Goal: Book appointment/travel/reservation

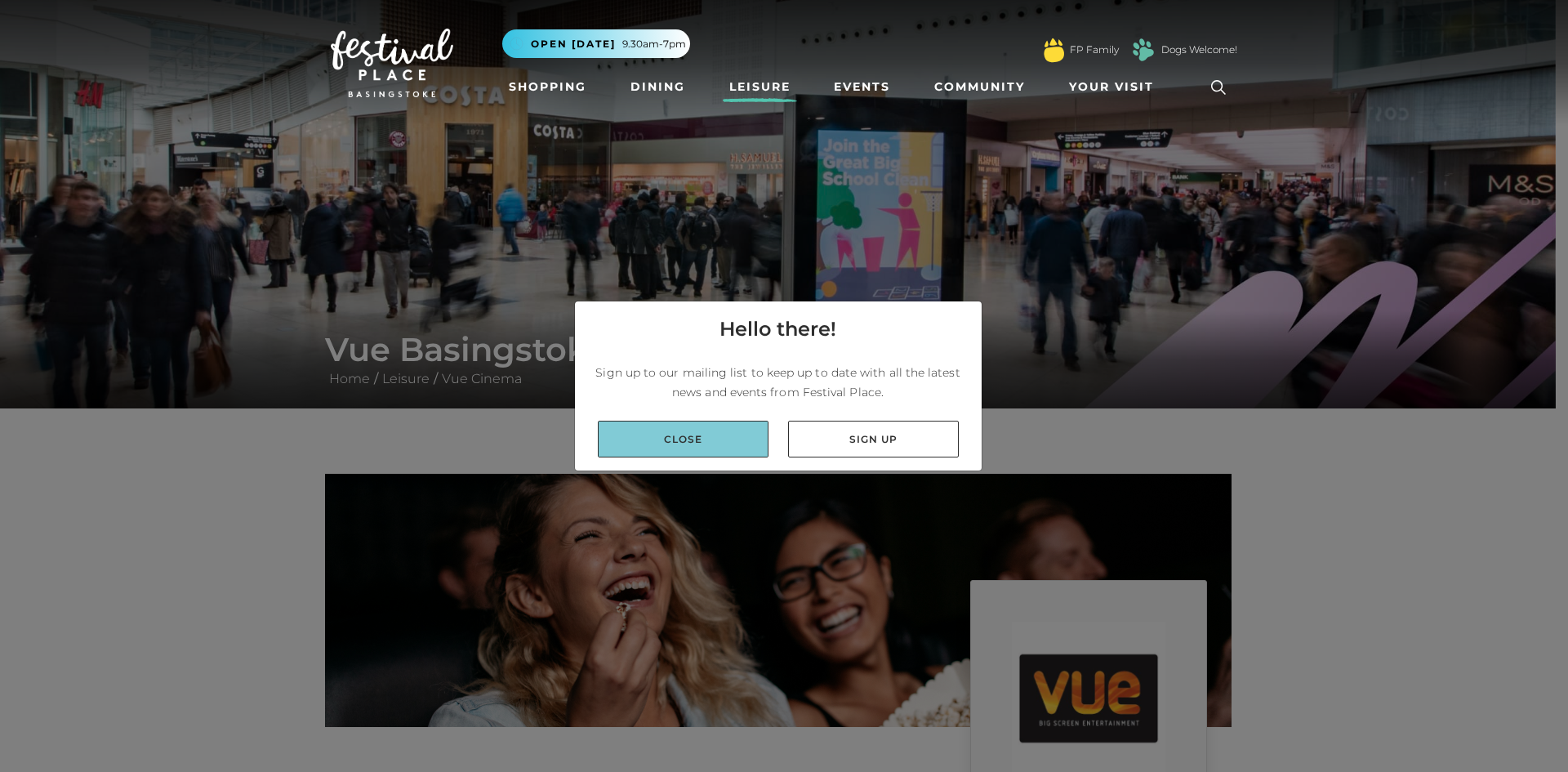
click at [680, 445] on link "Close" at bounding box center [683, 439] width 171 height 37
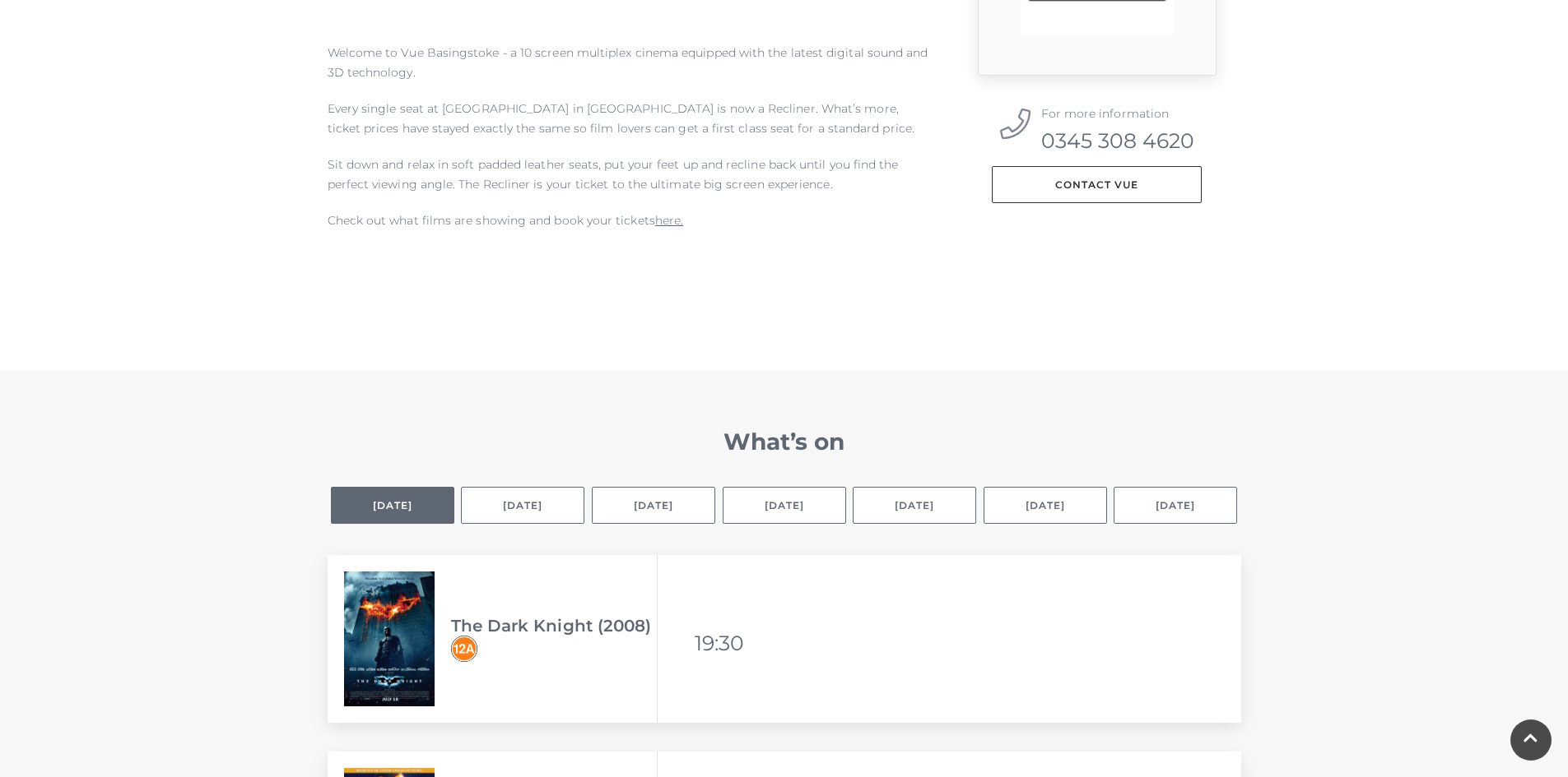
scroll to position [905, 0]
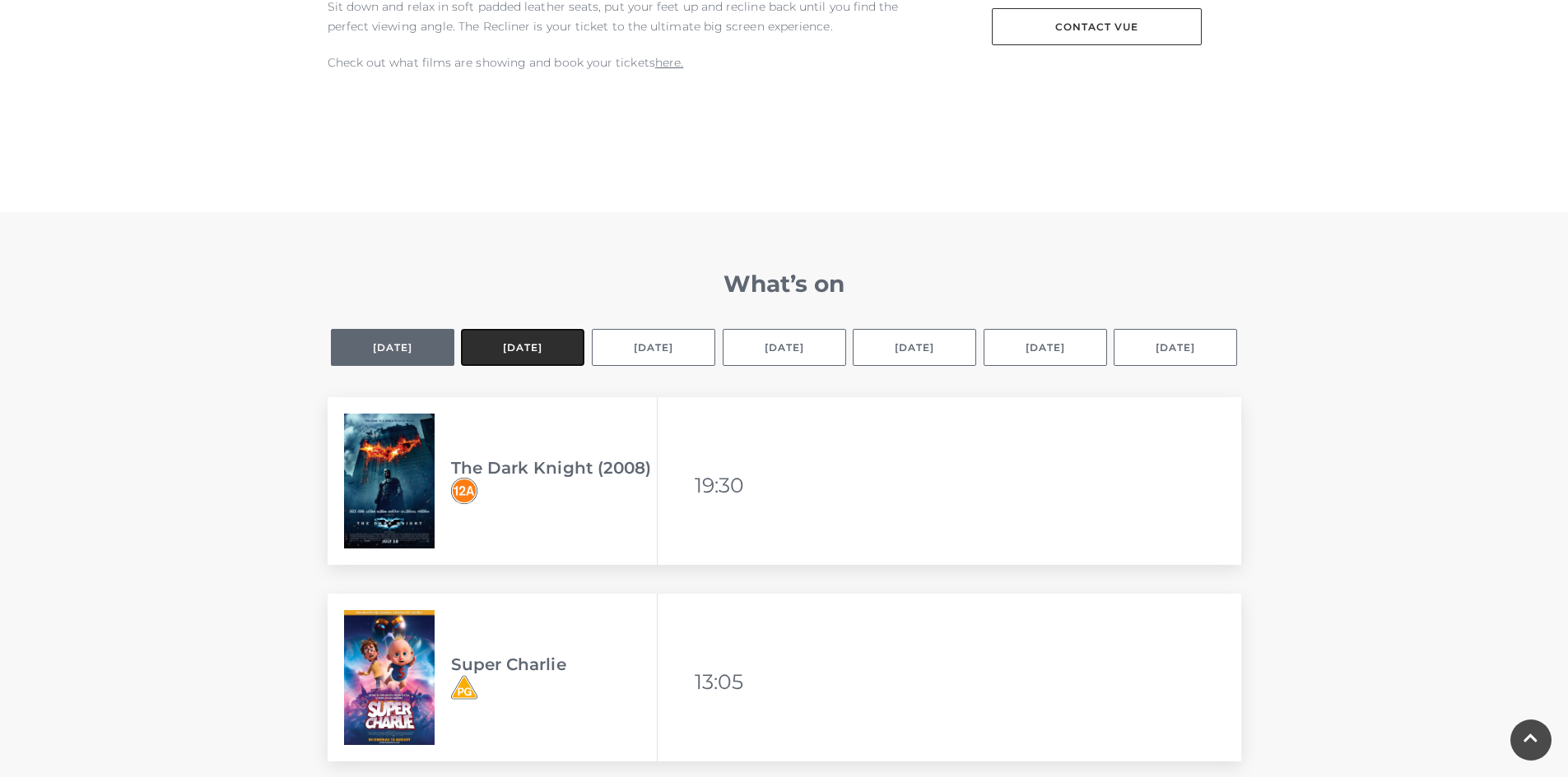
click at [536, 345] on button "[DATE]" at bounding box center [523, 347] width 124 height 37
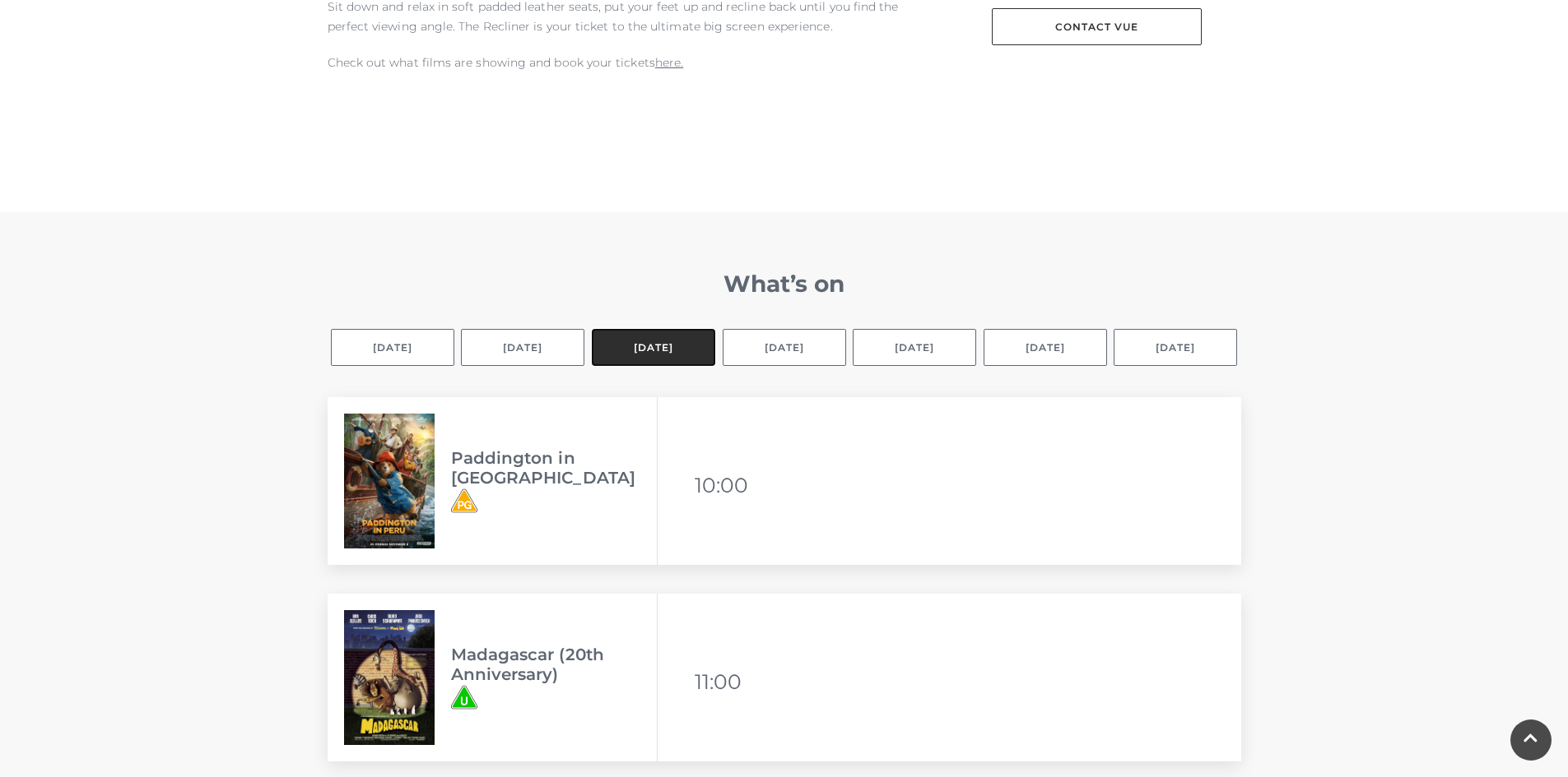
click at [632, 352] on button "[DATE]" at bounding box center [654, 347] width 124 height 37
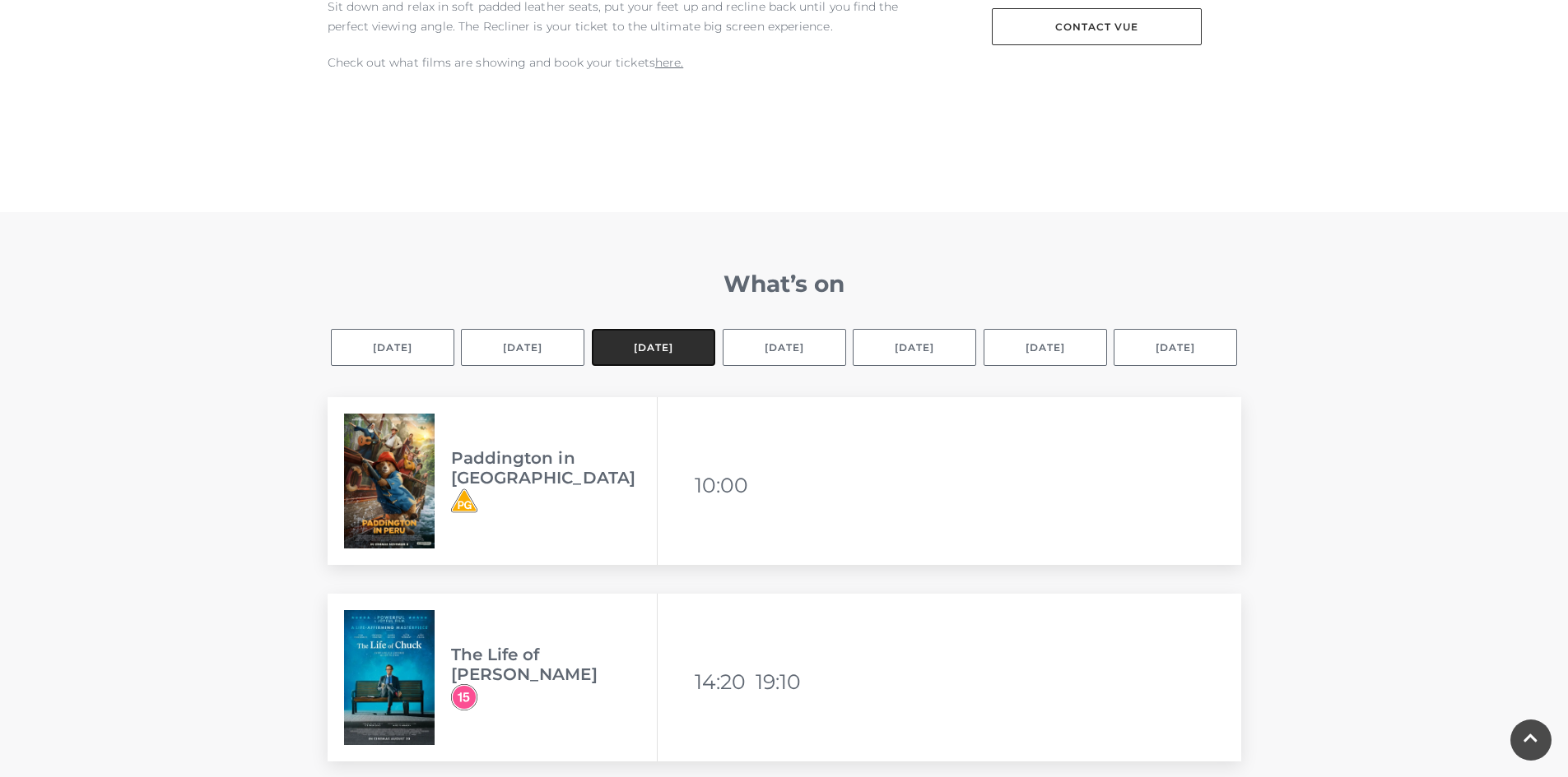
click at [652, 346] on button "[DATE]" at bounding box center [654, 347] width 124 height 37
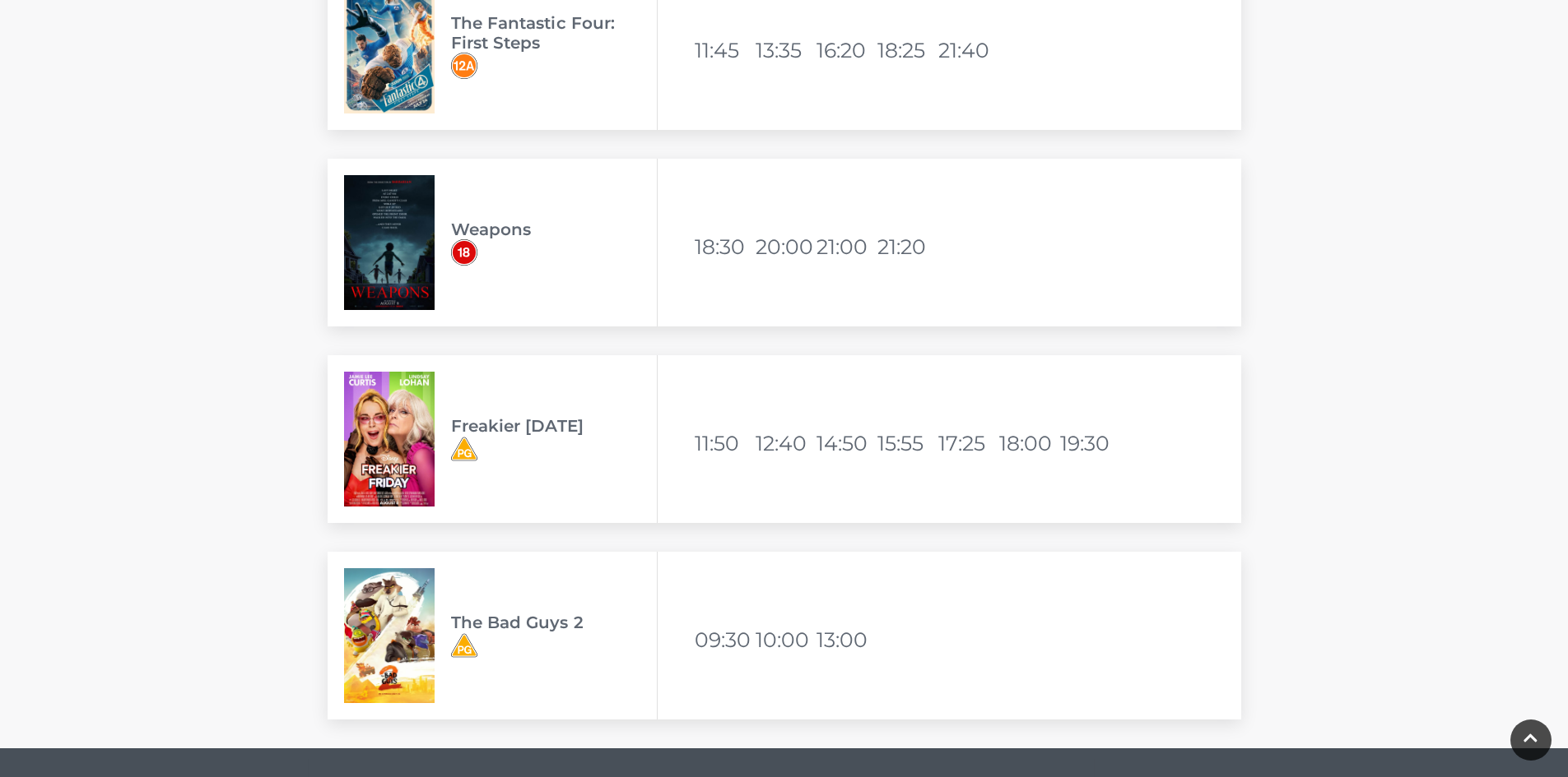
scroll to position [5100, 0]
